Goal: Obtain resource: Download file/media

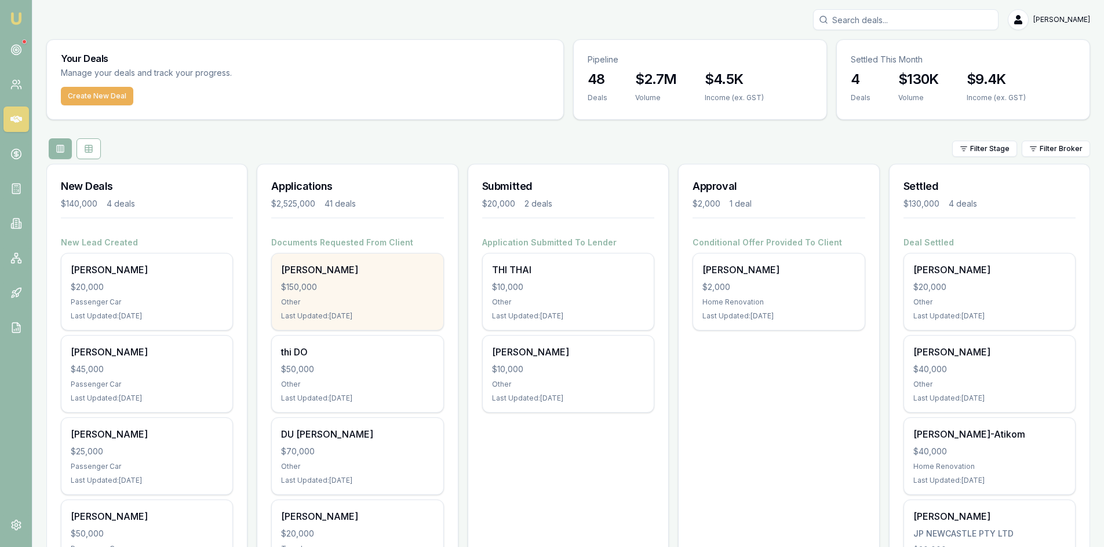
click at [348, 285] on div "$150,000" at bounding box center [357, 288] width 152 height 12
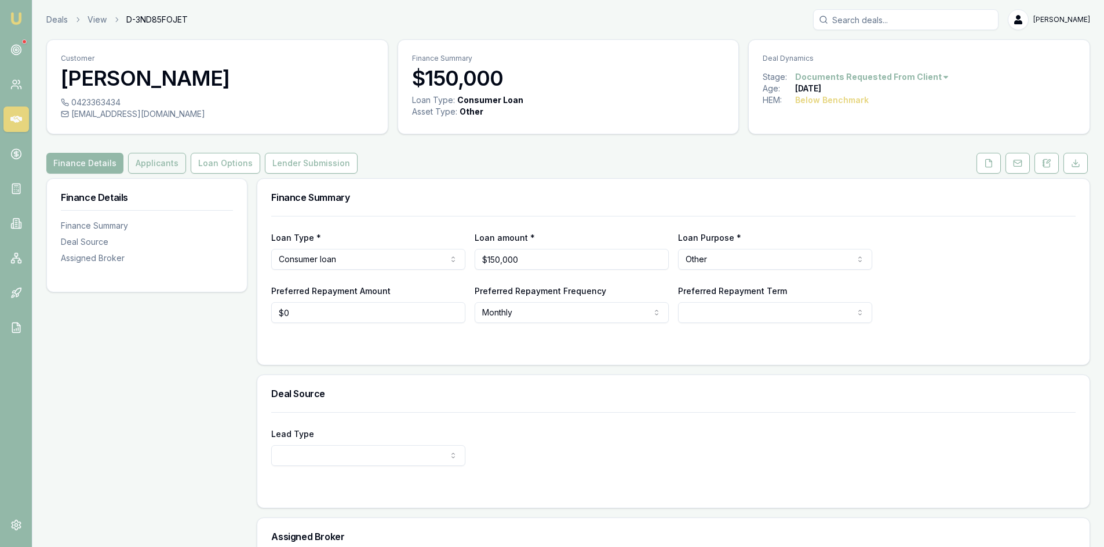
click at [159, 164] on button "Applicants" at bounding box center [157, 163] width 58 height 21
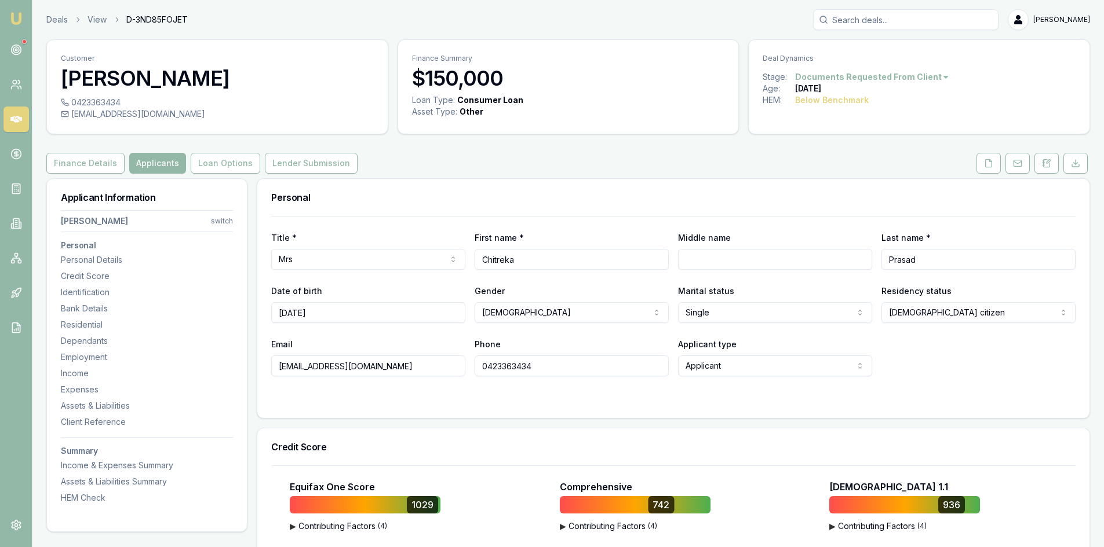
scroll to position [174, 0]
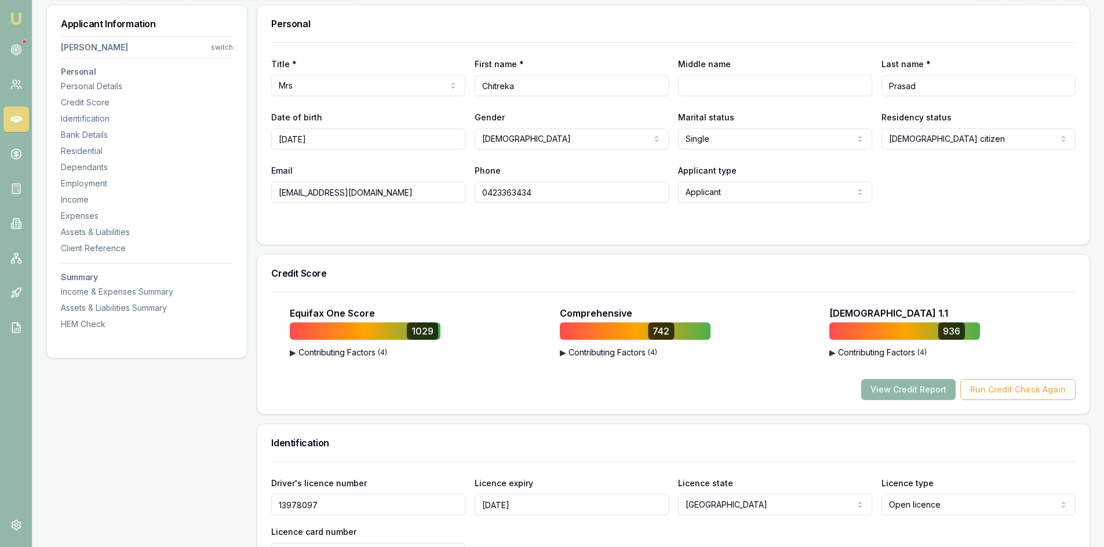
click at [932, 383] on button "View Credit Report" at bounding box center [908, 389] width 94 height 21
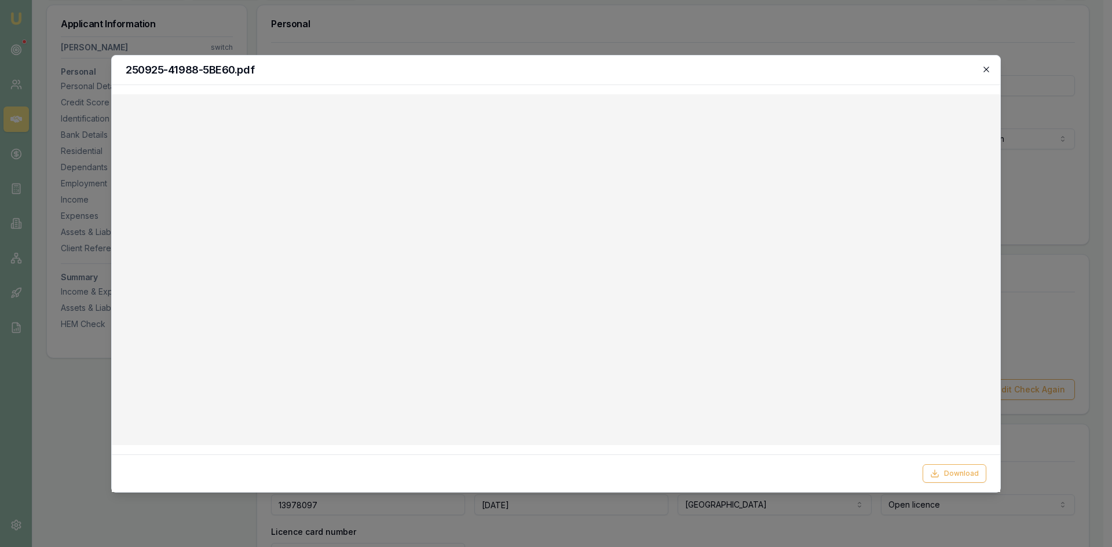
click at [982, 67] on icon "button" at bounding box center [986, 69] width 9 height 9
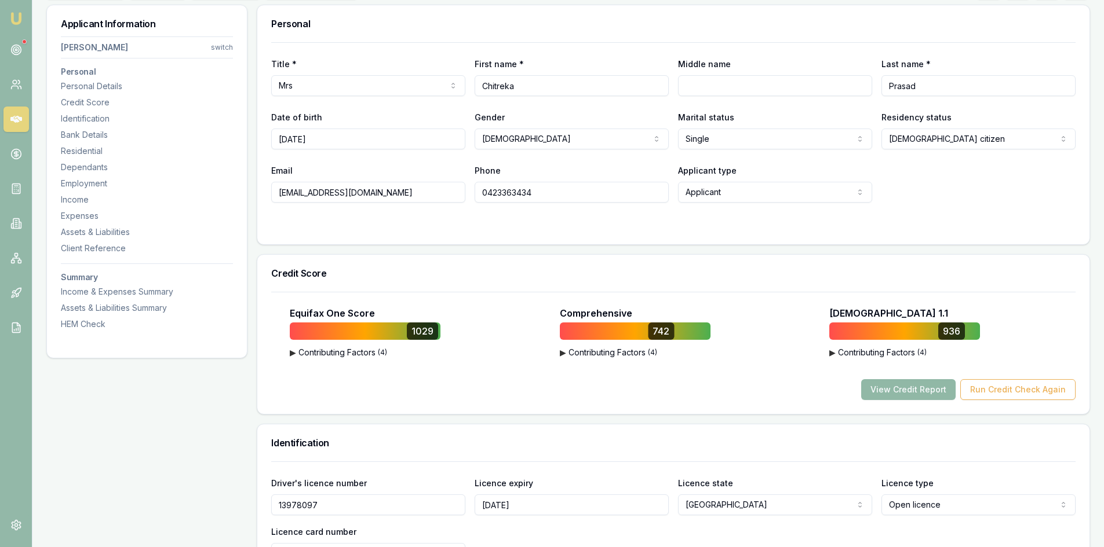
click at [897, 389] on button "View Credit Report" at bounding box center [908, 389] width 94 height 21
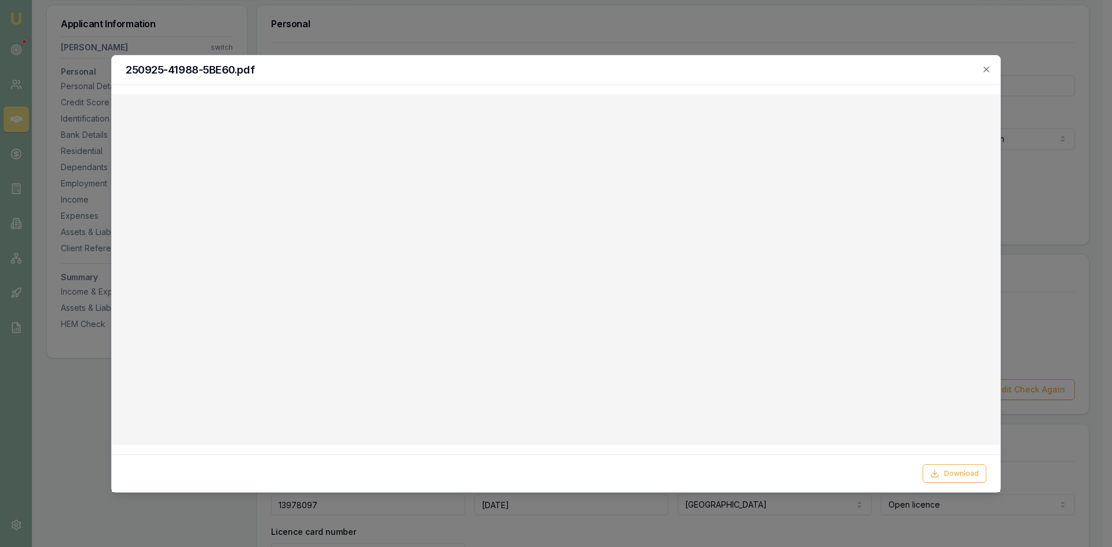
drag, startPoint x: 994, startPoint y: 71, endPoint x: 960, endPoint y: 70, distance: 34.2
click at [994, 71] on div "250925-41988-5BE60.pdf" at bounding box center [556, 71] width 889 height 30
click at [987, 70] on icon "button" at bounding box center [986, 69] width 5 height 5
